Goal: Information Seeking & Learning: Learn about a topic

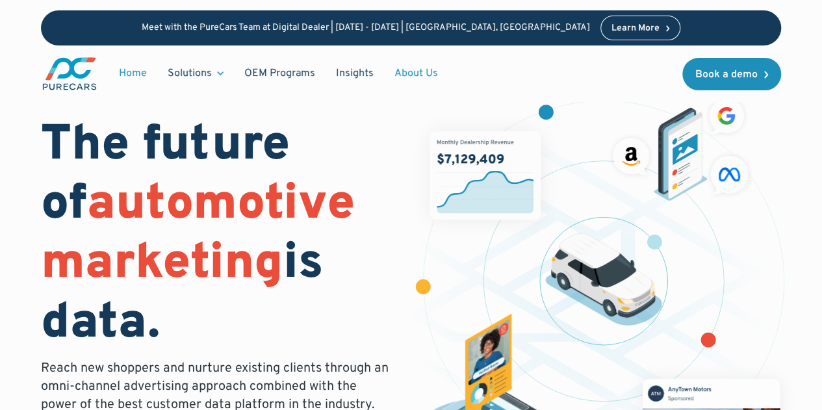
click at [412, 73] on link "About Us" at bounding box center [416, 73] width 64 height 25
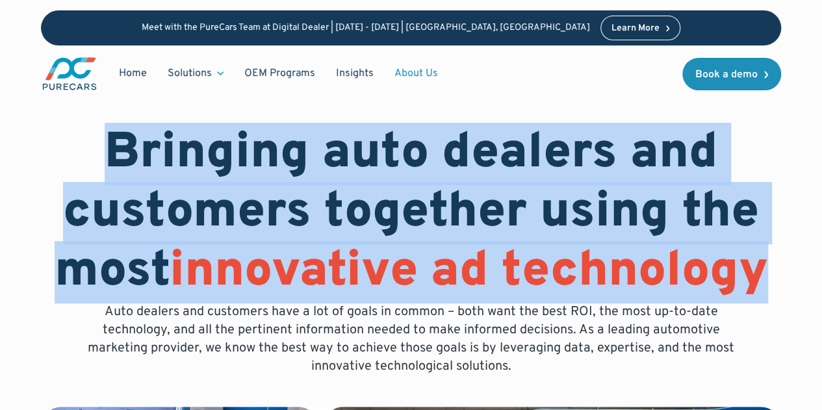
drag, startPoint x: 108, startPoint y: 148, endPoint x: 776, endPoint y: 268, distance: 678.5
click at [776, 268] on h1 "Bringing auto dealers and customers together using the most innovative ad techn…" at bounding box center [411, 214] width 740 height 178
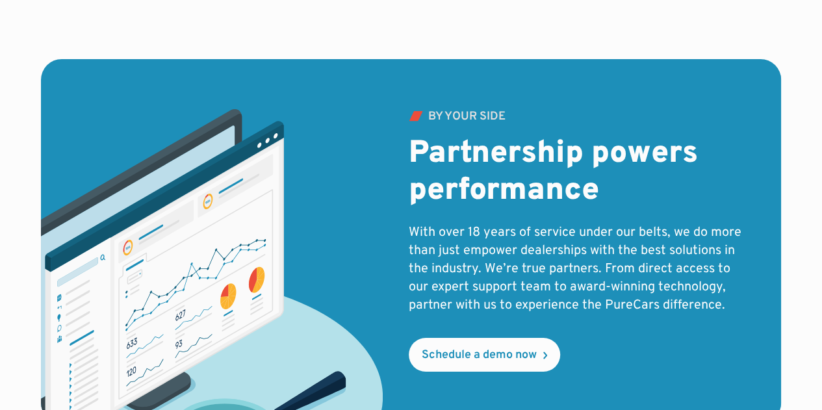
scroll to position [2144, 0]
